Goal: Task Accomplishment & Management: Complete application form

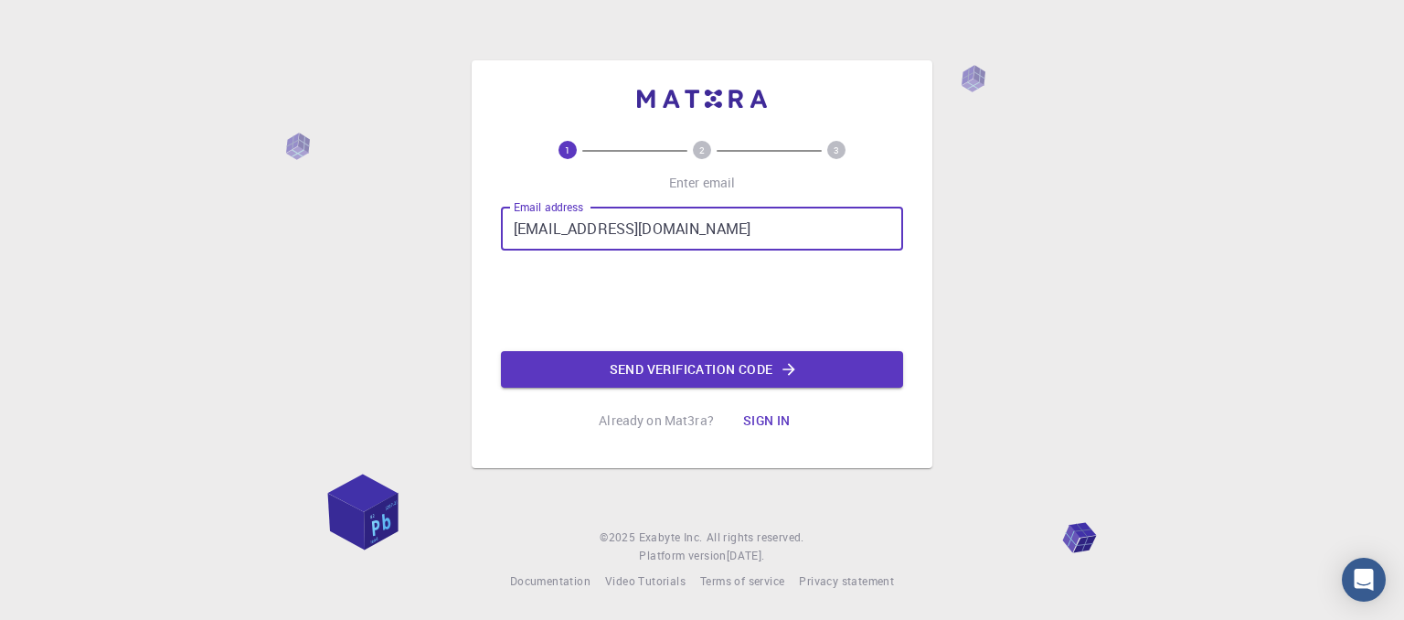
type input "pedrodacunhadesouza@icloud.com"
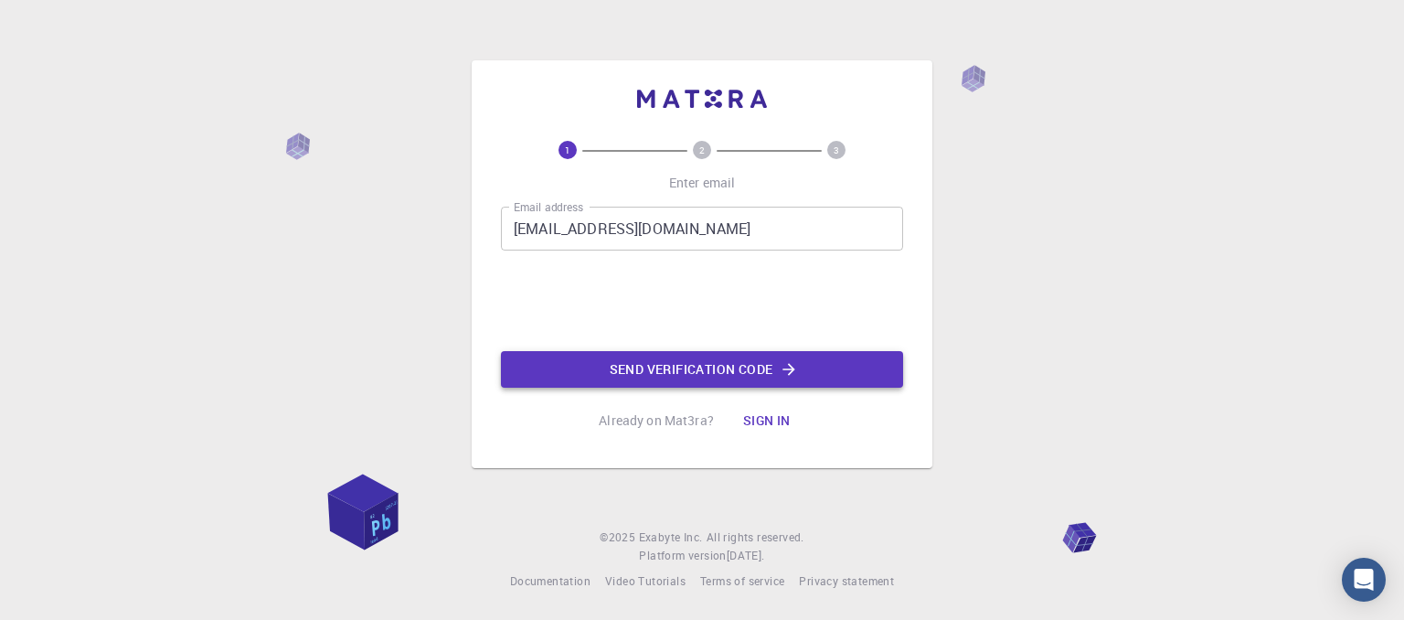
click at [609, 364] on button "Send verification code" at bounding box center [702, 369] width 402 height 37
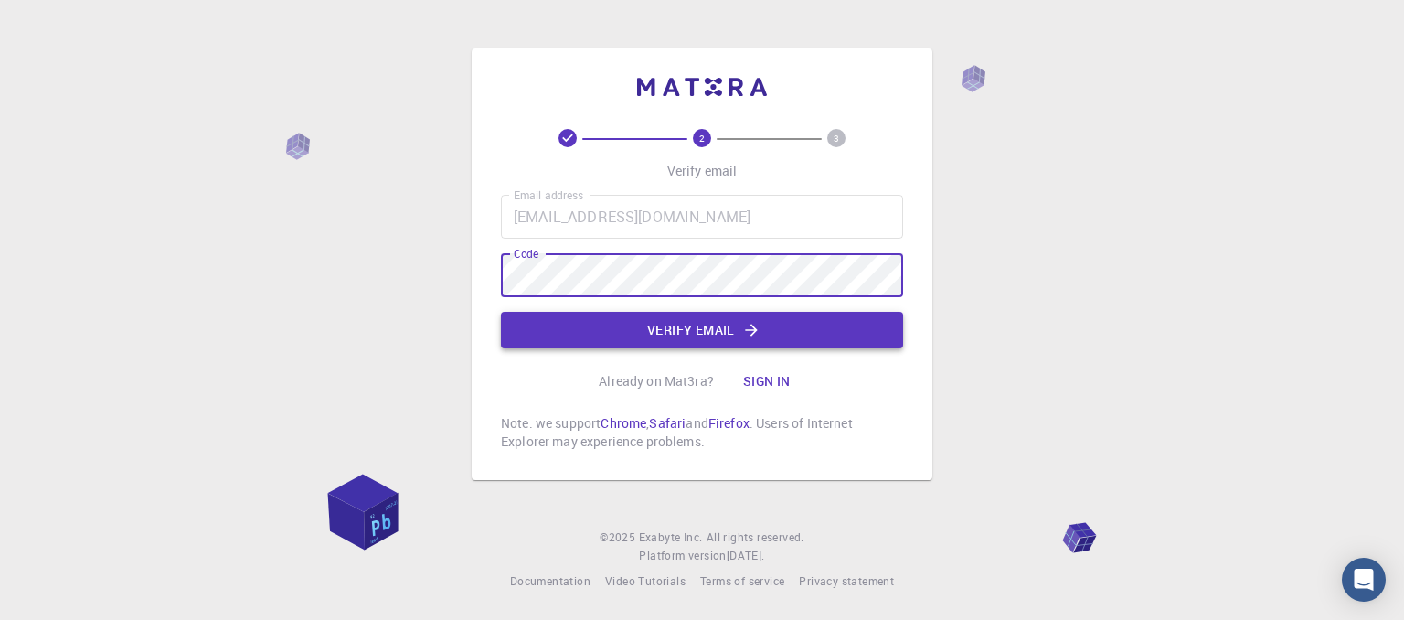
click at [602, 334] on button "Verify email" at bounding box center [702, 330] width 402 height 37
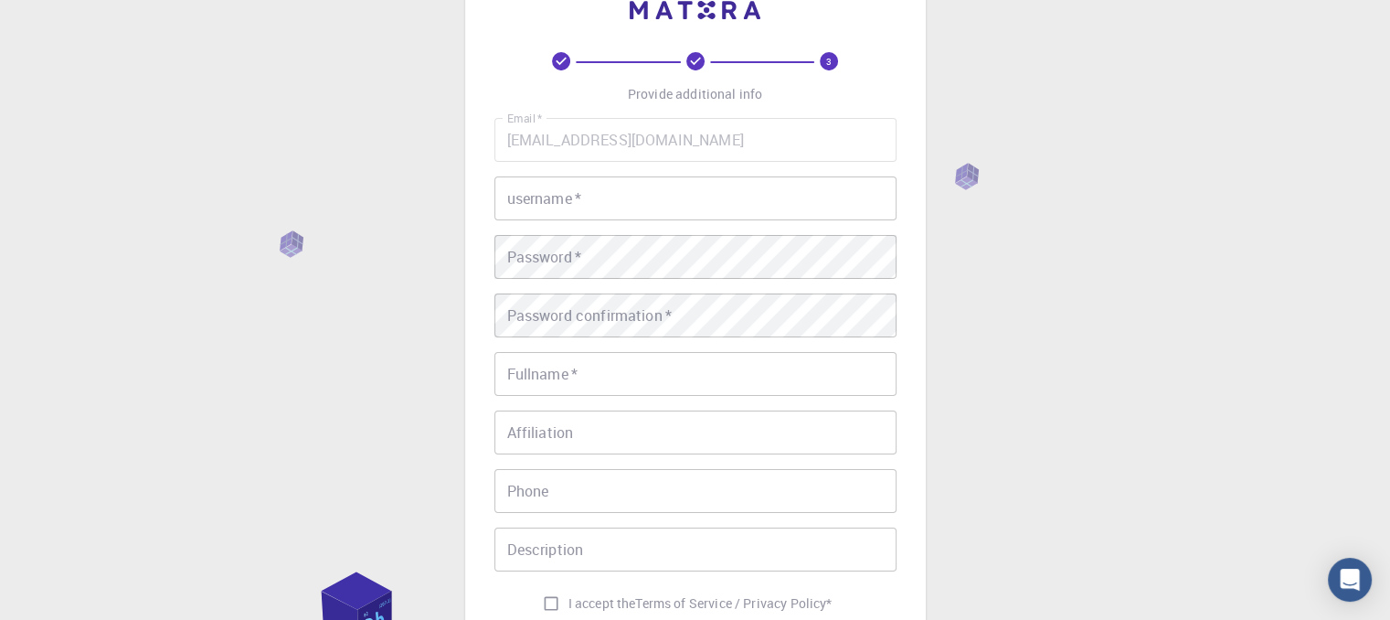
scroll to position [62, 0]
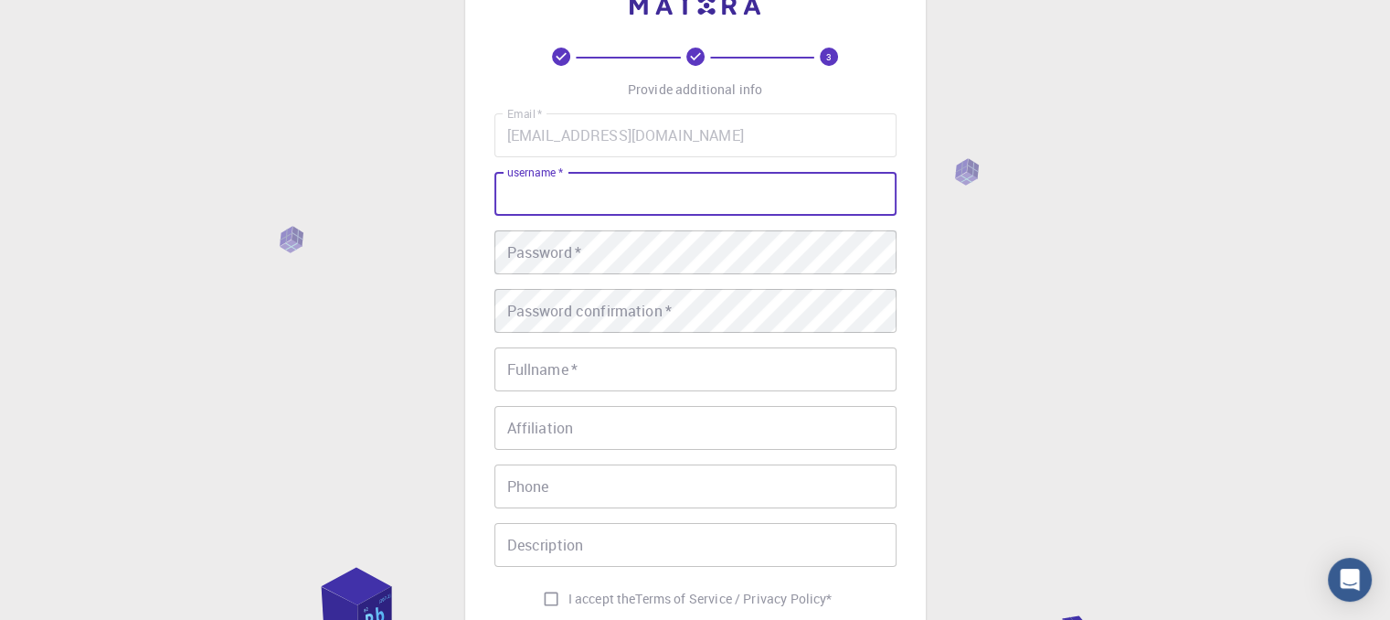
click at [611, 192] on input "username   *" at bounding box center [695, 194] width 402 height 44
type input "cesio"
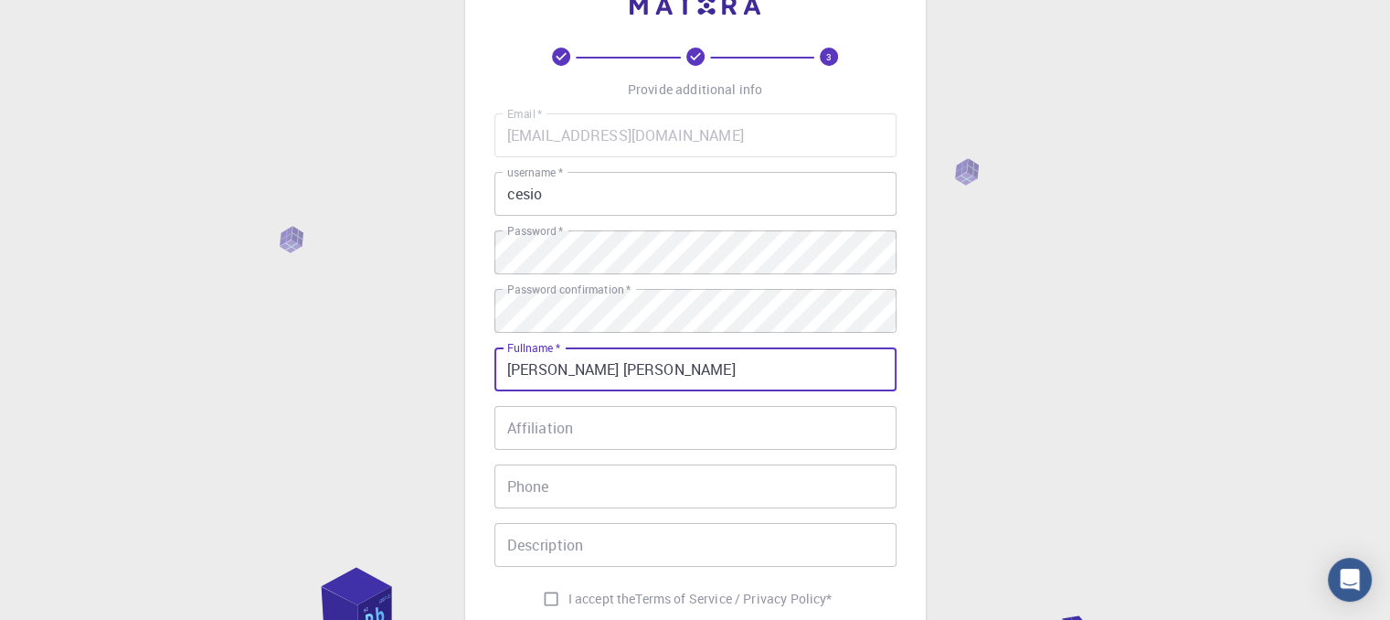
type input "pedro da cunha de souza"
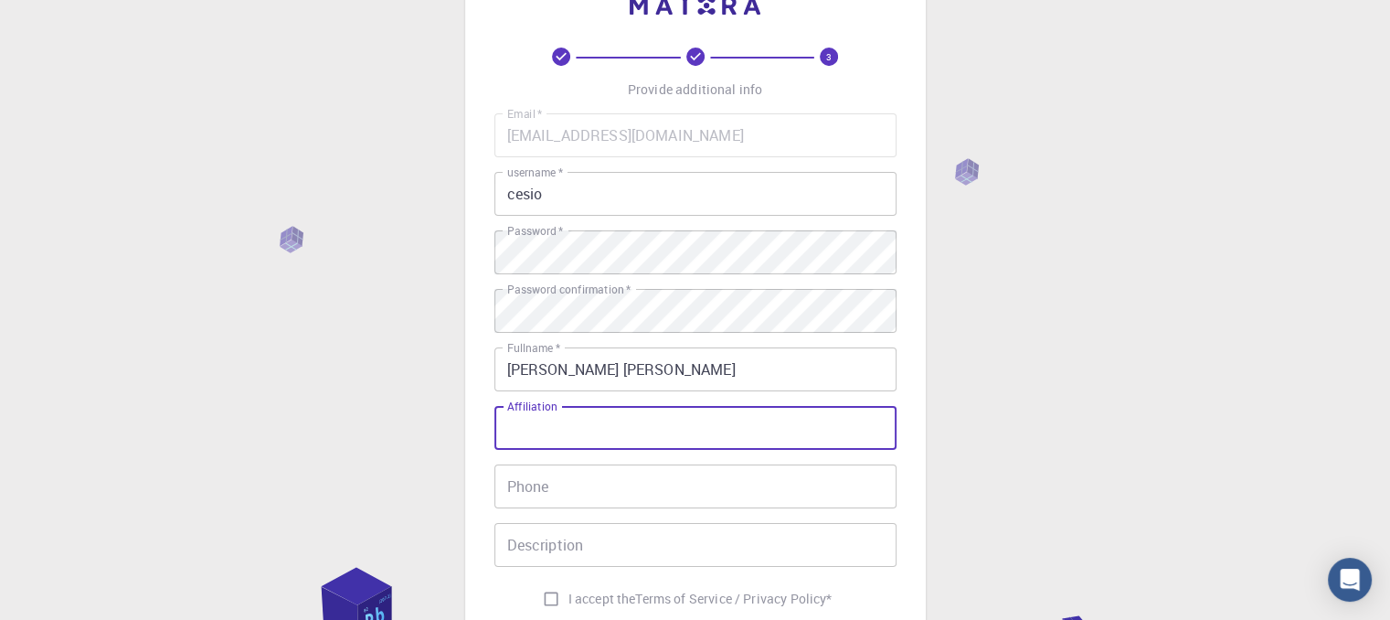
click at [638, 435] on input "Affiliation" at bounding box center [695, 428] width 402 height 44
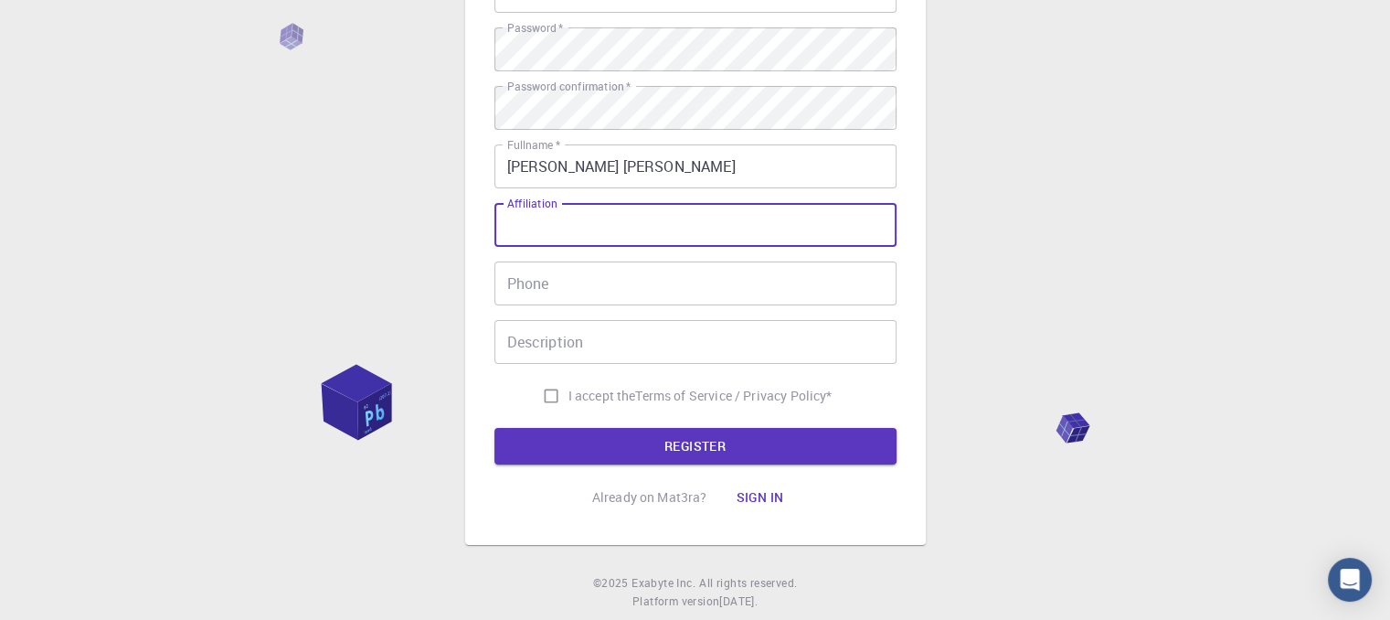
scroll to position [266, 0]
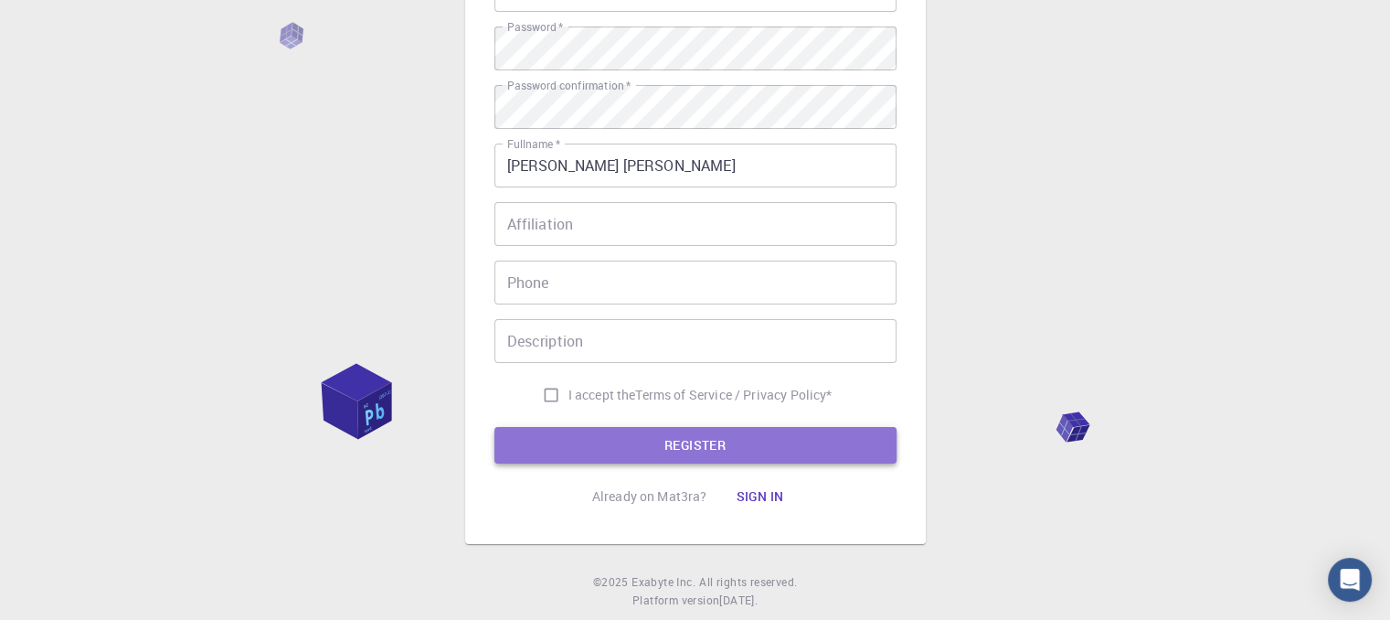
click at [653, 440] on button "REGISTER" at bounding box center [695, 445] width 402 height 37
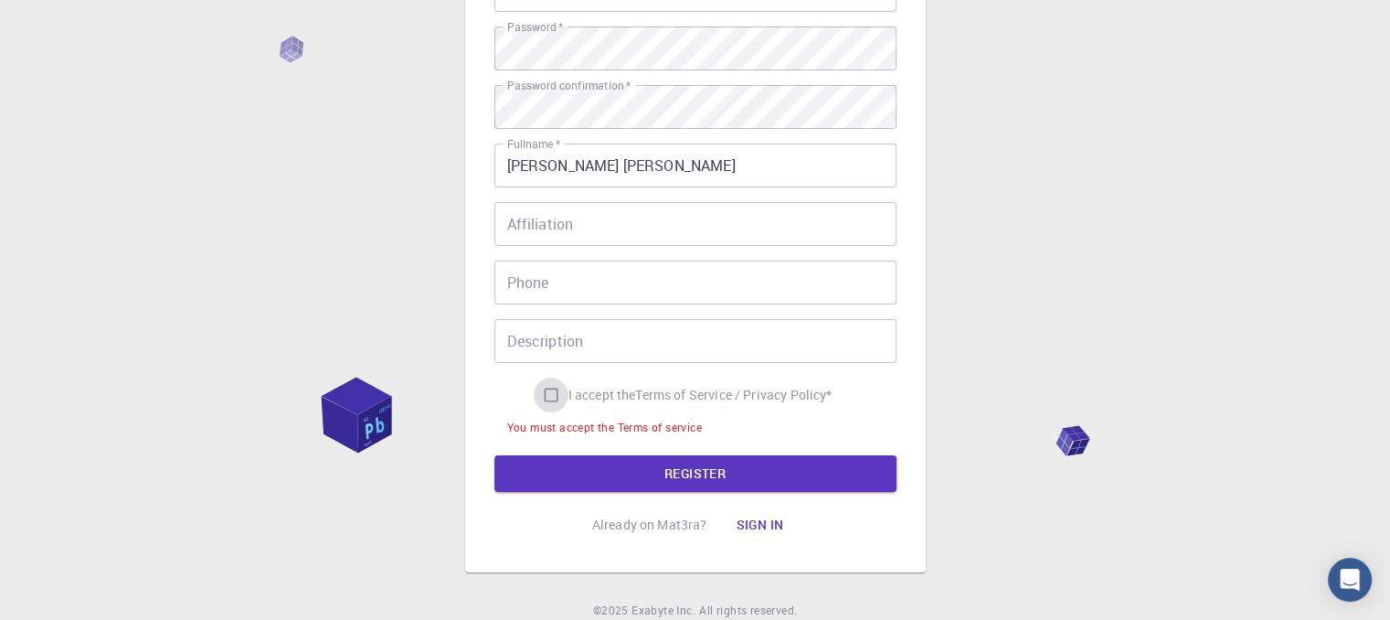
click at [552, 397] on input "I accept the Terms of Service / Privacy Policy *" at bounding box center [551, 394] width 35 height 35
checkbox input "true"
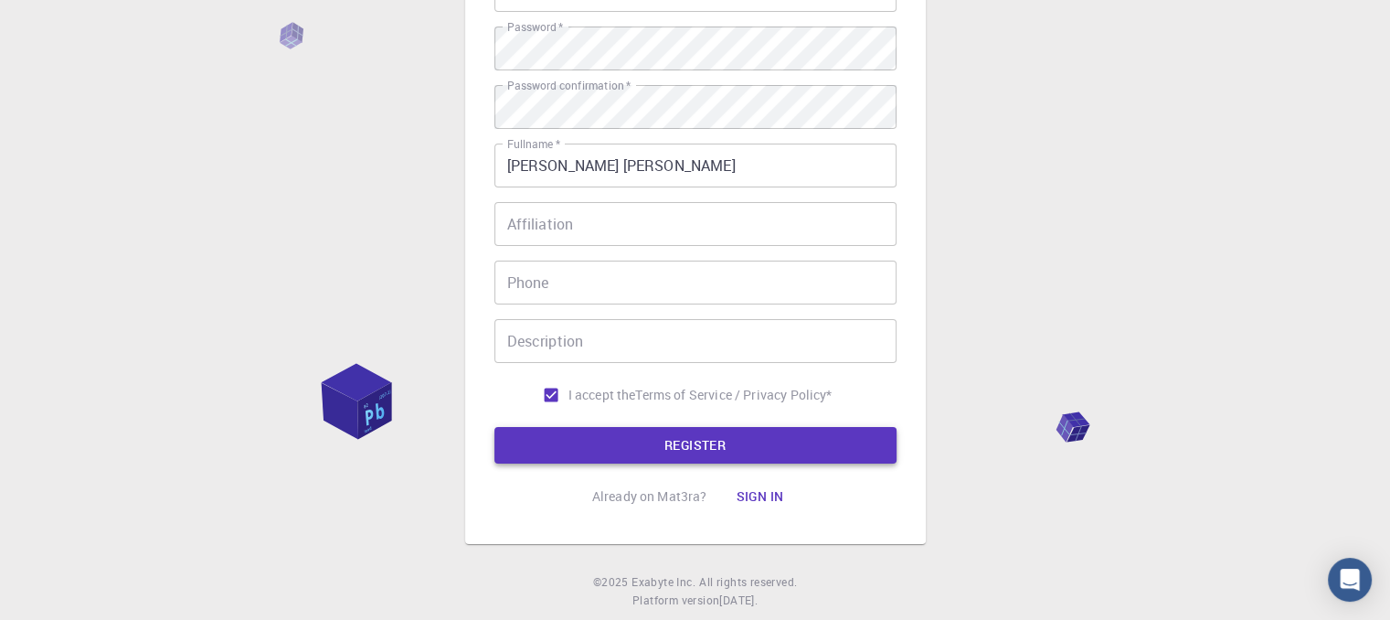
click at [567, 440] on button "REGISTER" at bounding box center [695, 445] width 402 height 37
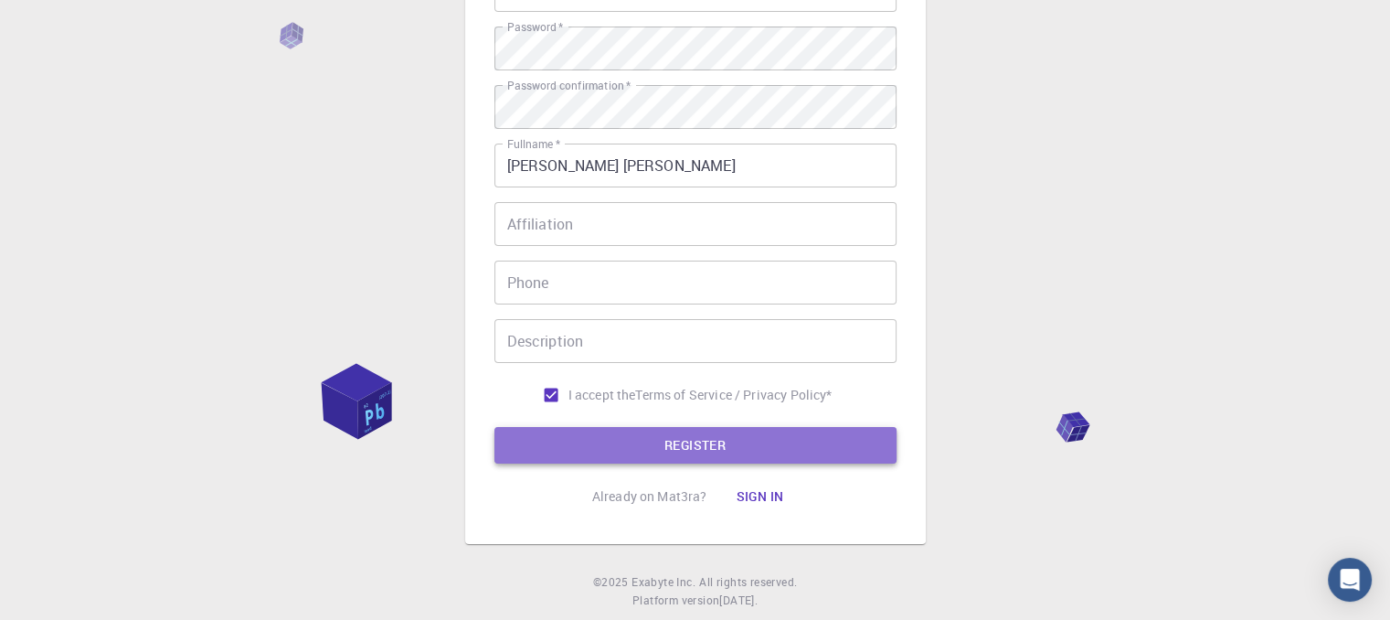
click at [848, 443] on button "REGISTER" at bounding box center [695, 445] width 402 height 37
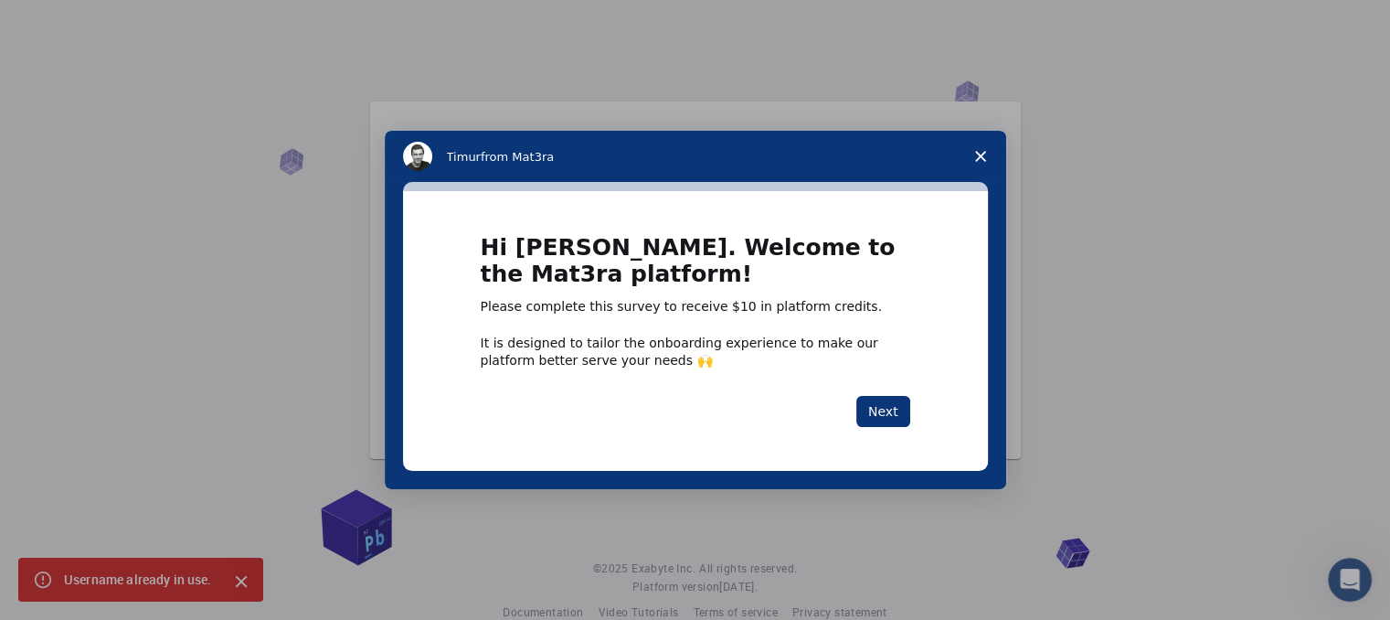
click at [975, 155] on icon "Close survey" at bounding box center [980, 156] width 11 height 11
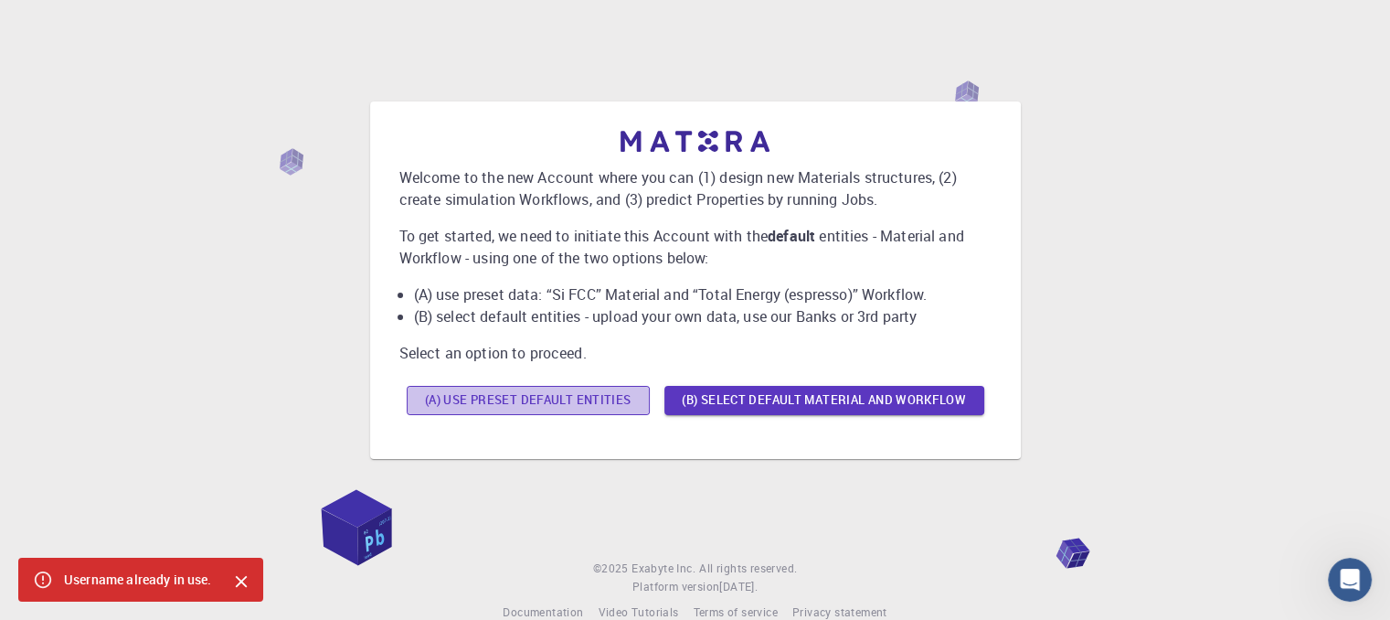
click at [572, 400] on button "(A) Use preset default entities" at bounding box center [528, 400] width 243 height 29
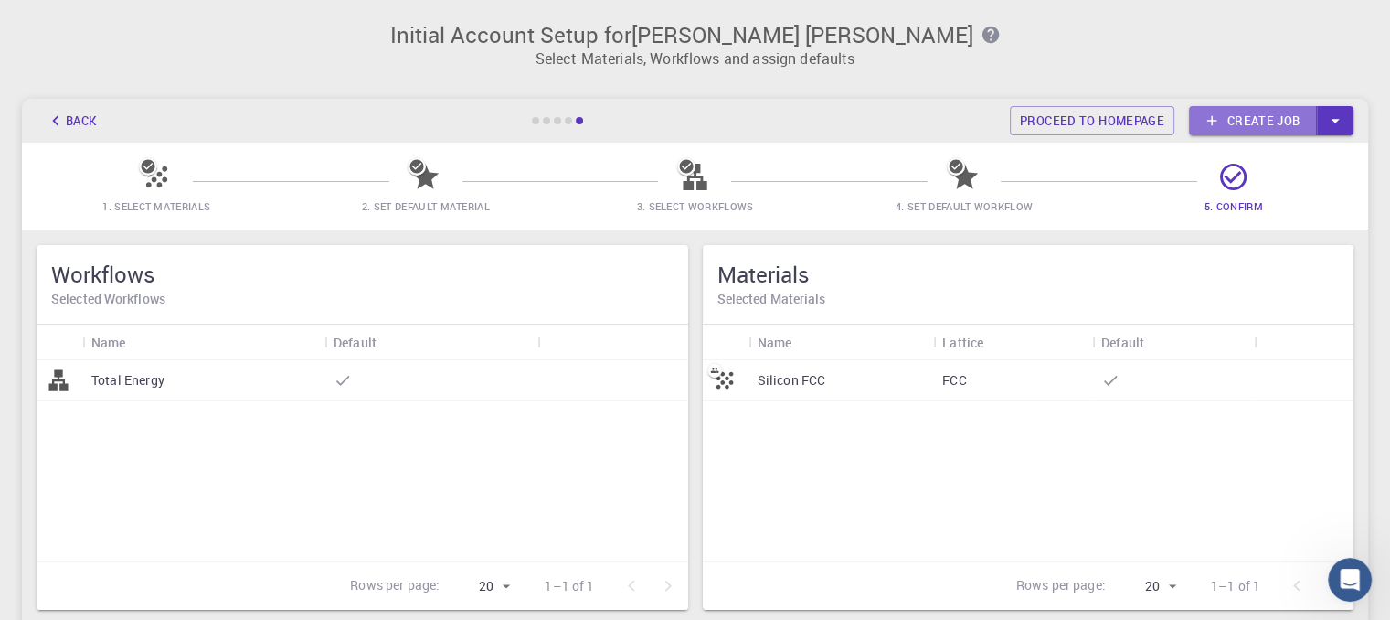
click at [1227, 111] on link "Create job" at bounding box center [1253, 120] width 128 height 29
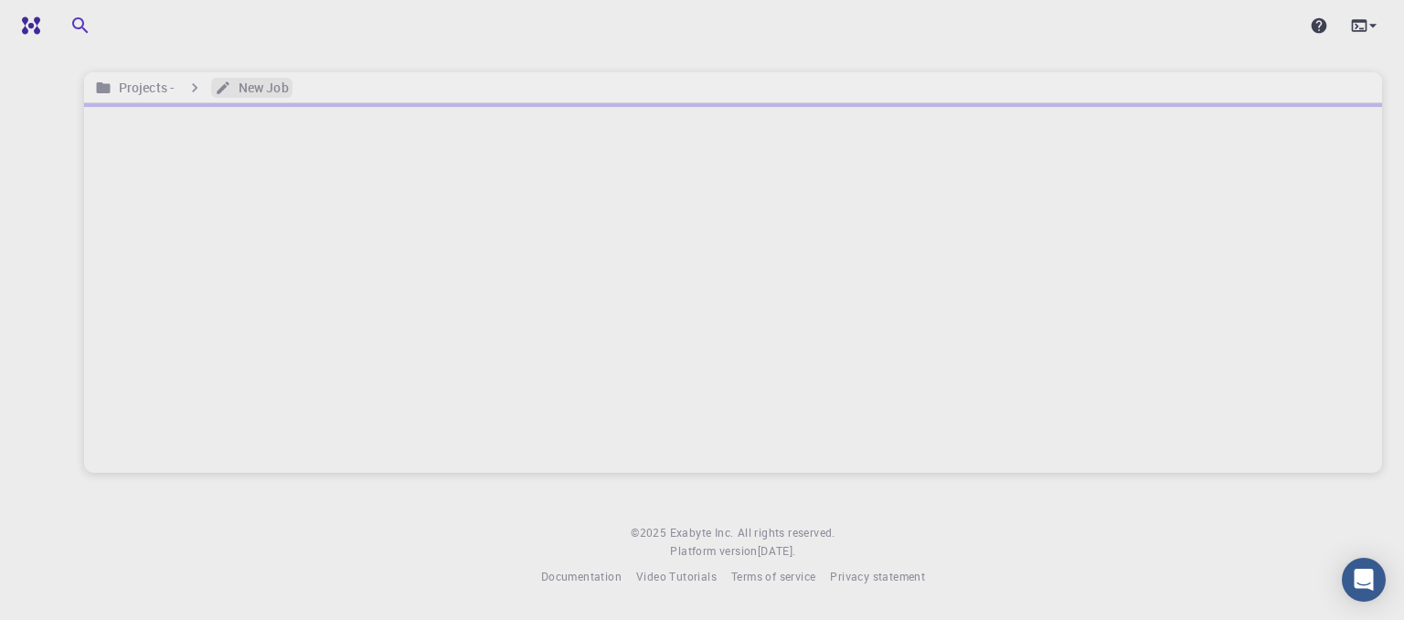
click at [241, 88] on h6 "New Job" at bounding box center [260, 88] width 58 height 20
